Goal: Find specific page/section: Find specific page/section

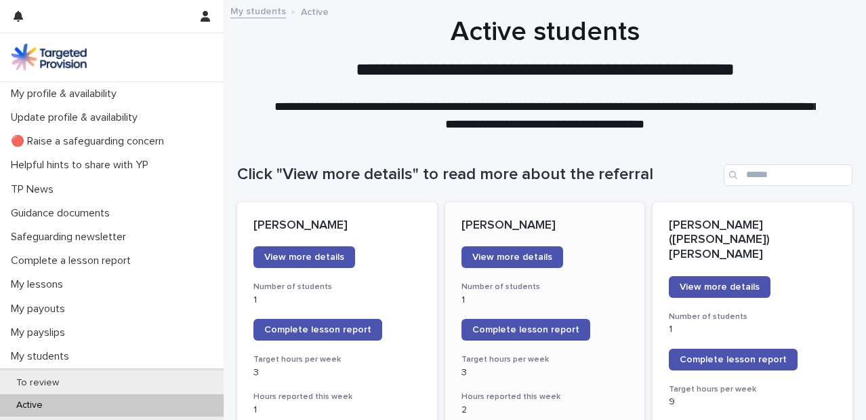
scroll to position [5, 0]
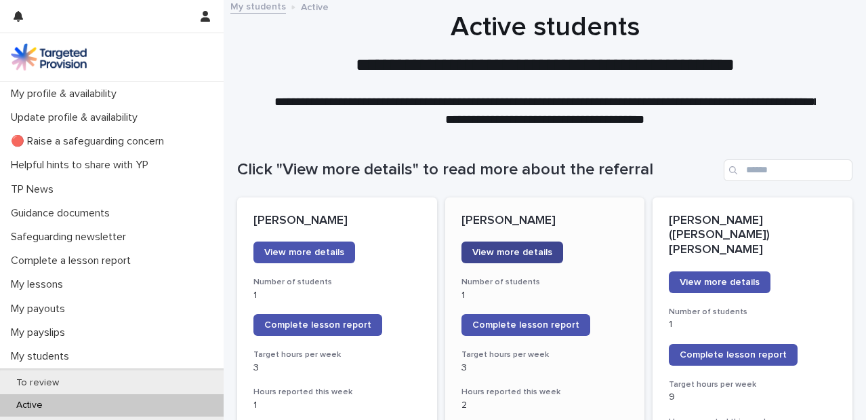
click at [538, 258] on link "View more details" at bounding box center [513, 252] width 102 height 22
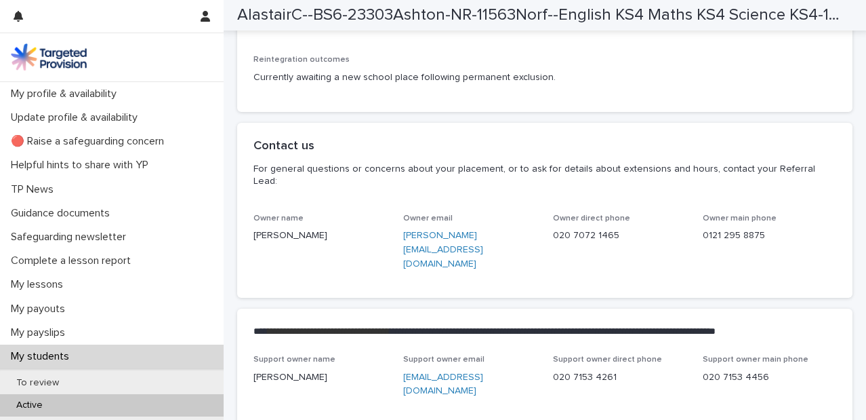
scroll to position [3128, 0]
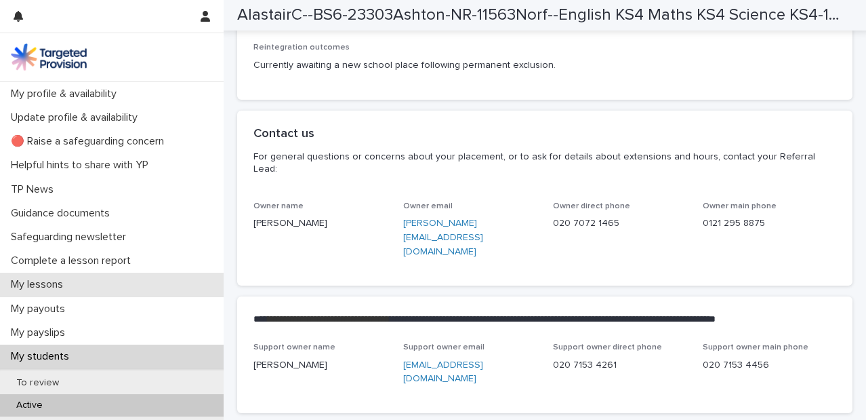
click at [69, 284] on p "My lessons" at bounding box center [39, 284] width 68 height 13
